Goal: Transaction & Acquisition: Purchase product/service

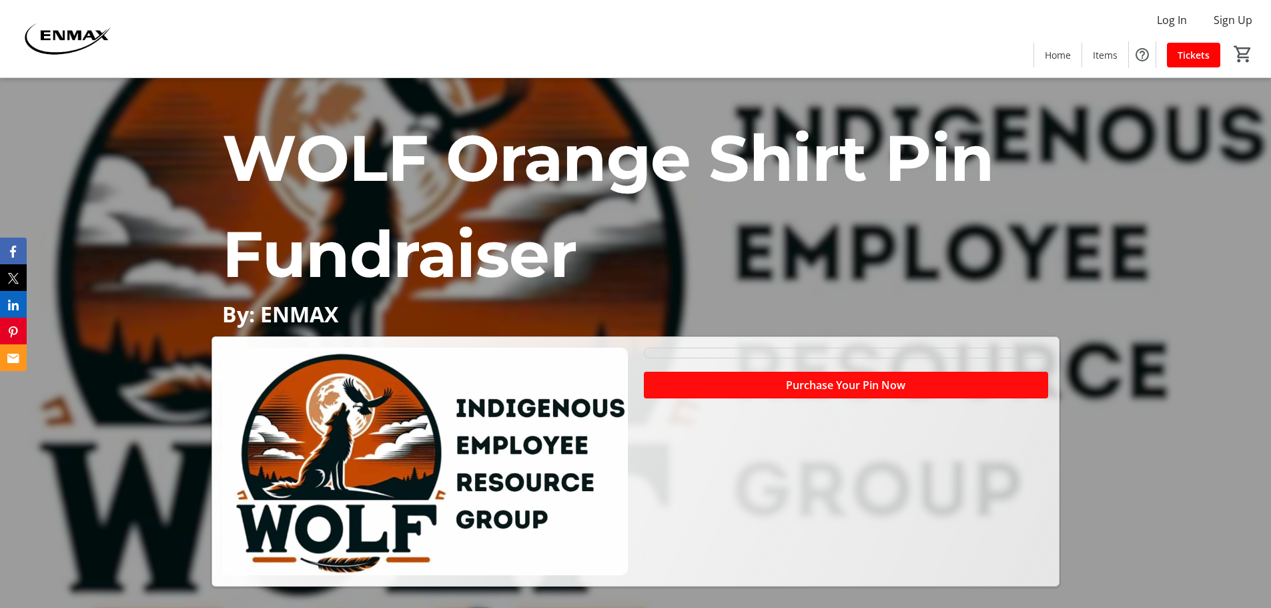
click at [852, 385] on span "Purchase Your Pin Now" at bounding box center [845, 385] width 119 height 16
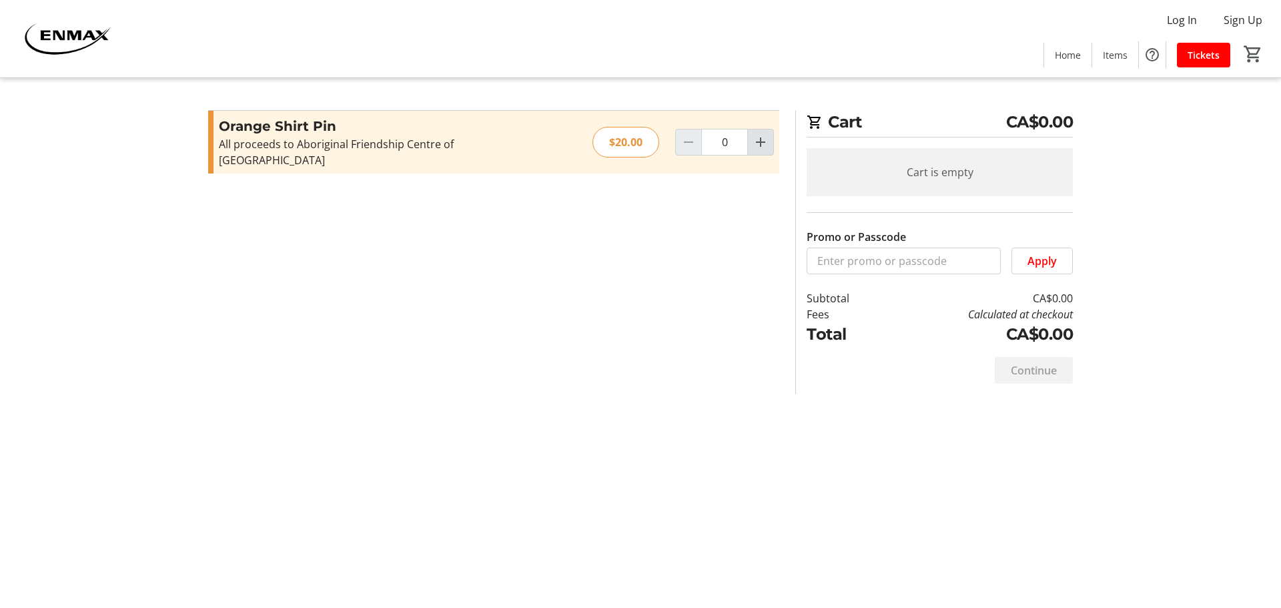
click at [766, 135] on mat-icon "Increment by one" at bounding box center [761, 142] width 16 height 16
type input "1"
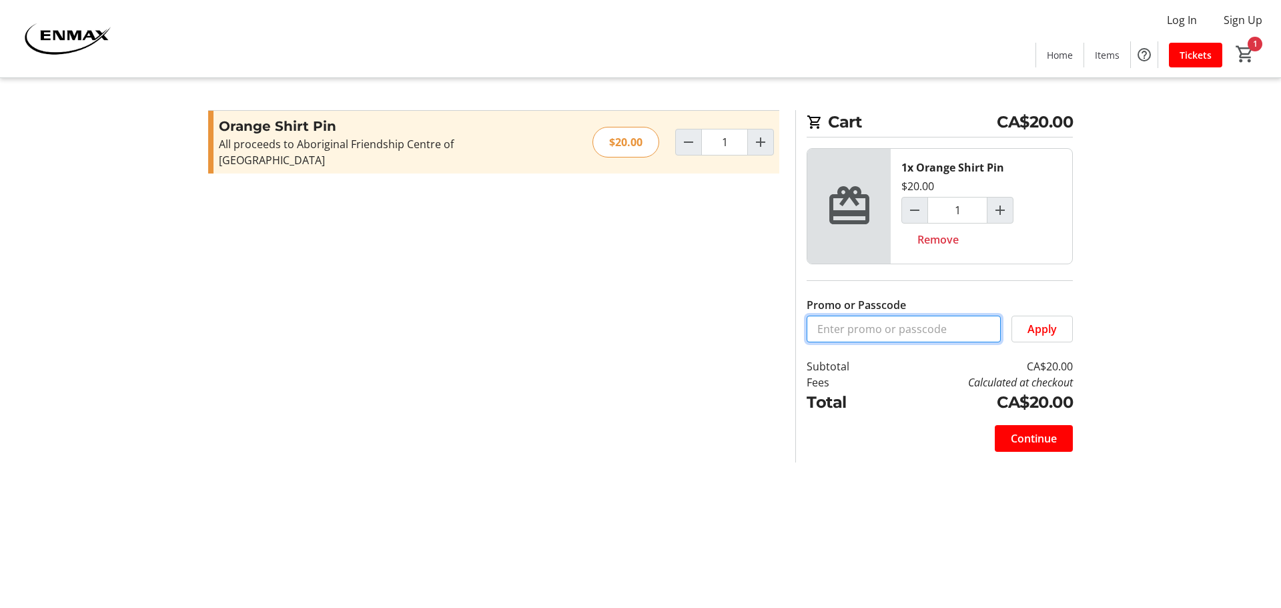
click at [898, 332] on input "Promo or Passcode" at bounding box center [904, 329] width 194 height 27
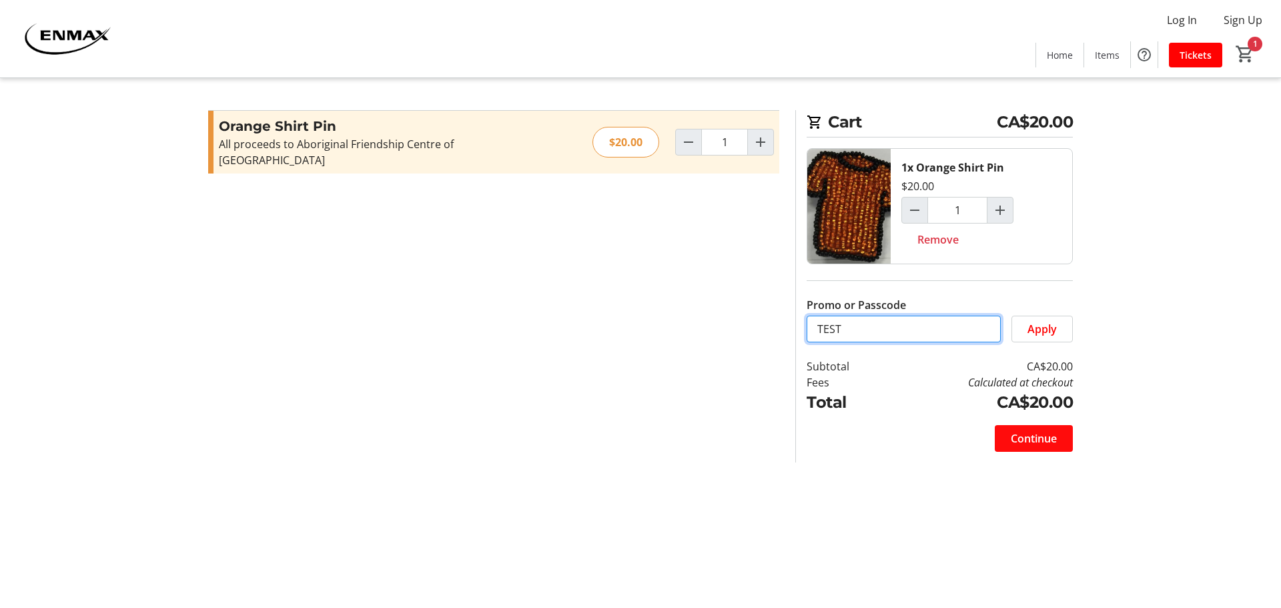
type input "TEST"
click at [1058, 442] on span at bounding box center [1034, 438] width 78 height 32
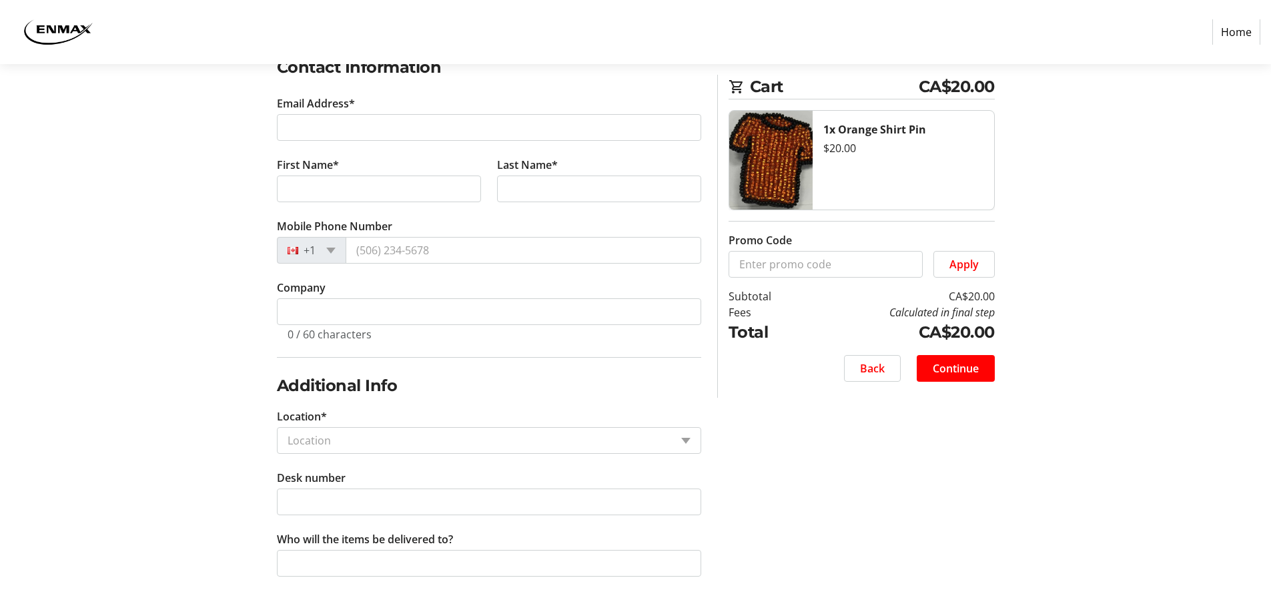
scroll to position [241, 0]
click at [1235, 78] on section "Purchase Step 1 of 5 Cart CA$20.00 1x Orange Shirt Pin $20.00 Promo Code Apply …" at bounding box center [635, 215] width 1271 height 785
click at [874, 362] on span "Back" at bounding box center [872, 368] width 25 height 16
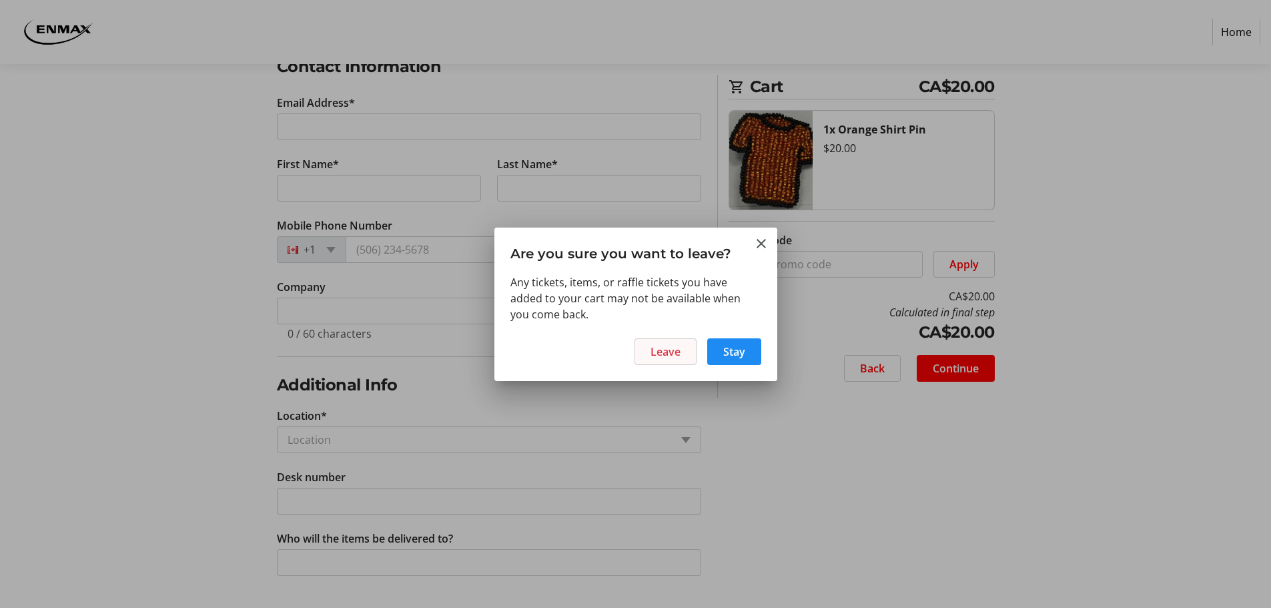
click at [680, 344] on span "Leave" at bounding box center [666, 352] width 30 height 16
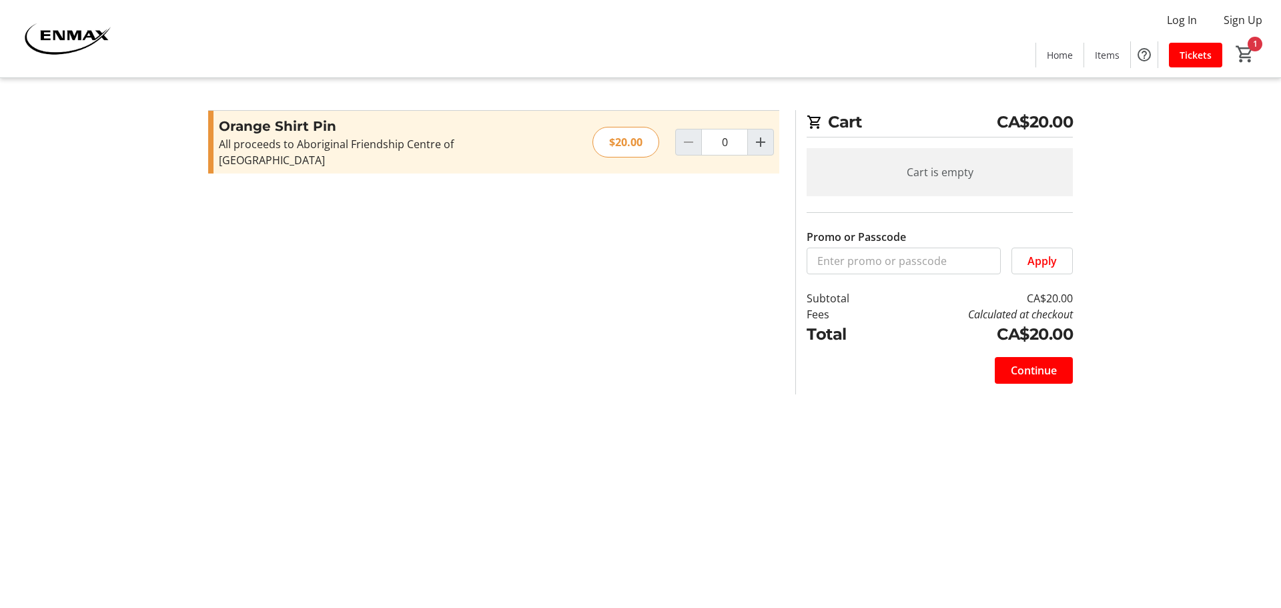
type input "1"
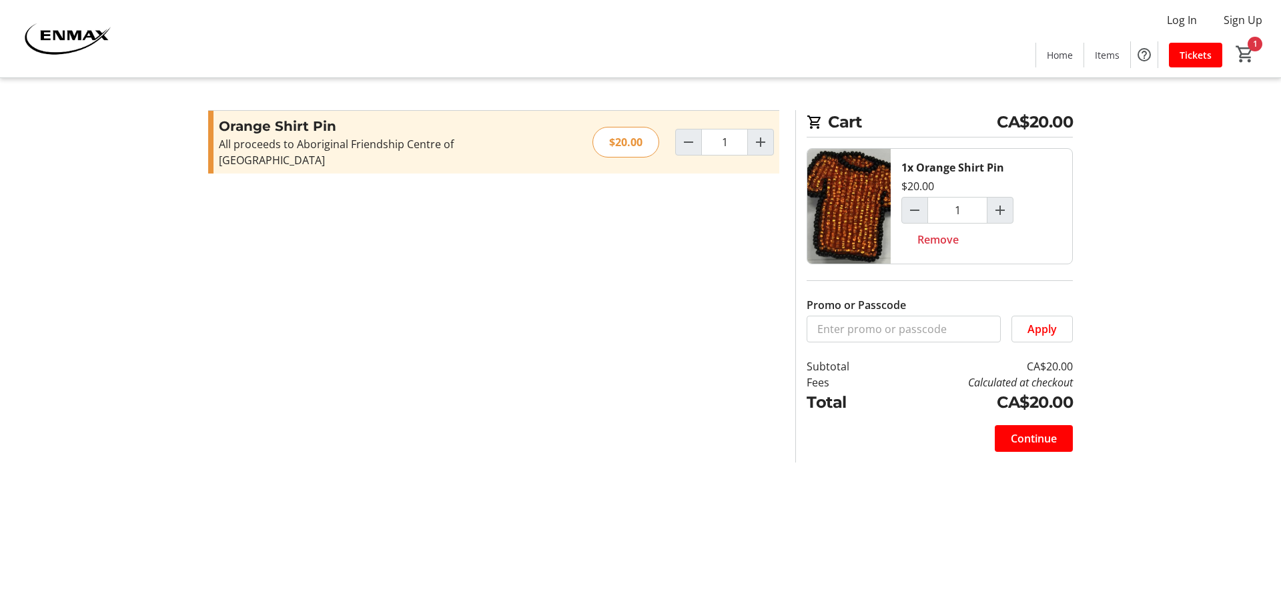
click at [460, 360] on section "Promo or Passcode Apply Orange Shirt Pin All proceeds to Aboriginal Friendship …" at bounding box center [493, 286] width 587 height 352
